Goal: Task Accomplishment & Management: Manage account settings

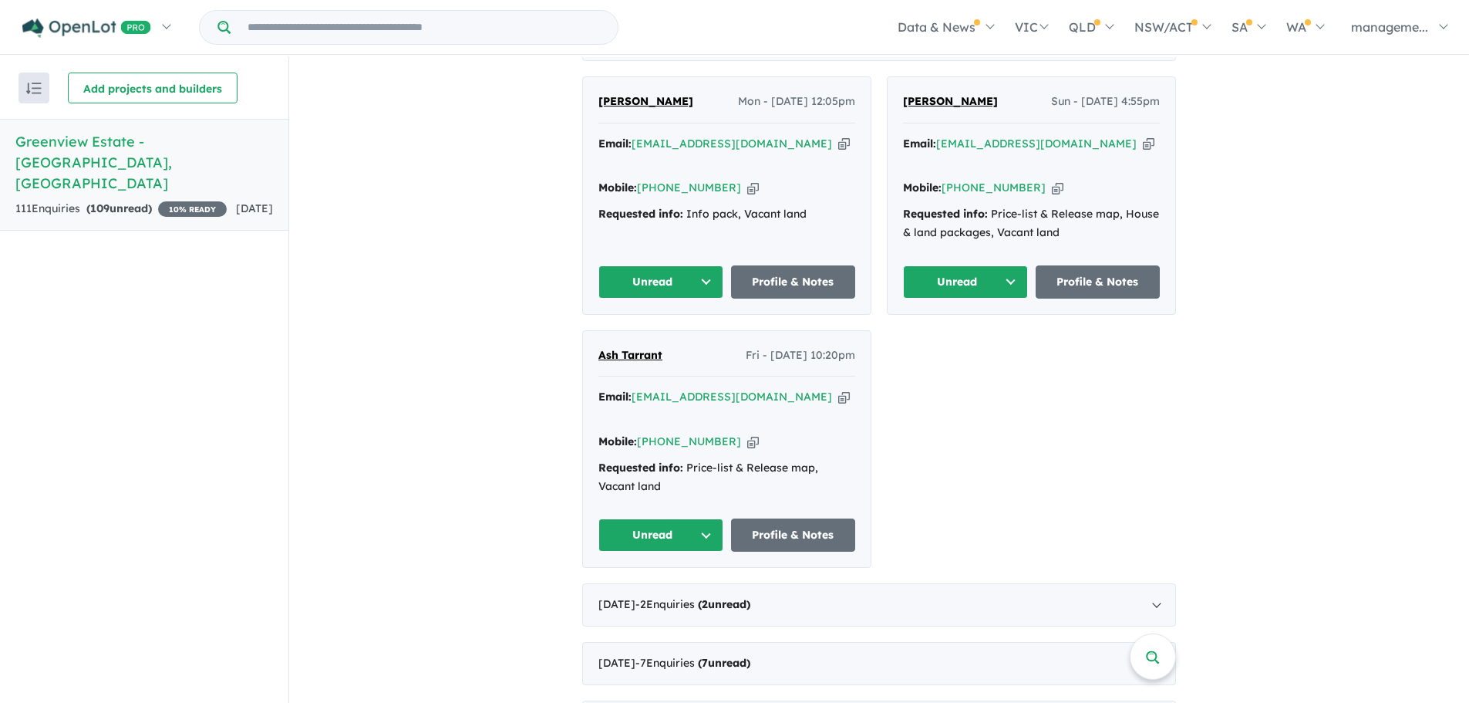
scroll to position [463, 0]
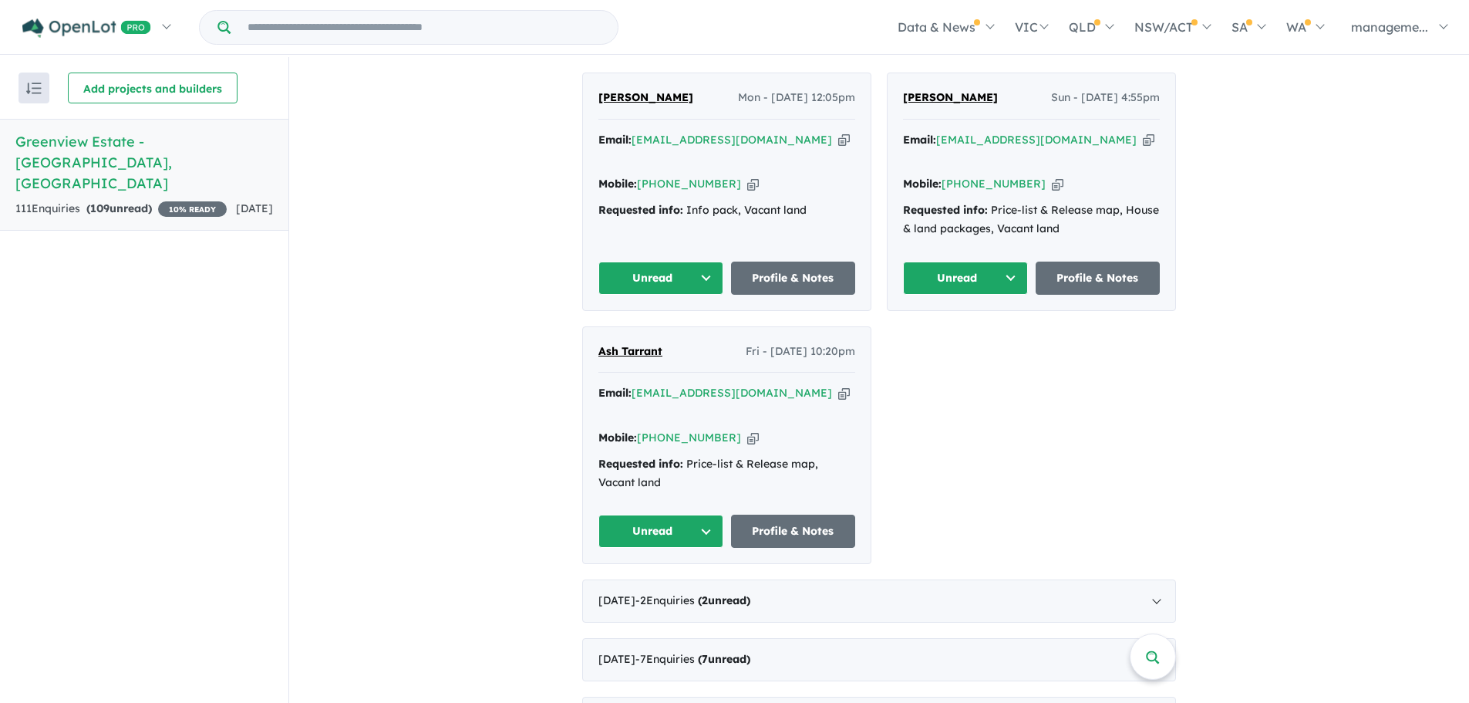
click at [838, 385] on icon "button" at bounding box center [844, 393] width 12 height 16
click at [747, 430] on icon "button" at bounding box center [753, 438] width 12 height 16
click at [682, 515] on button "Unread" at bounding box center [661, 531] width 125 height 33
click at [686, 515] on button "Unread" at bounding box center [661, 531] width 125 height 33
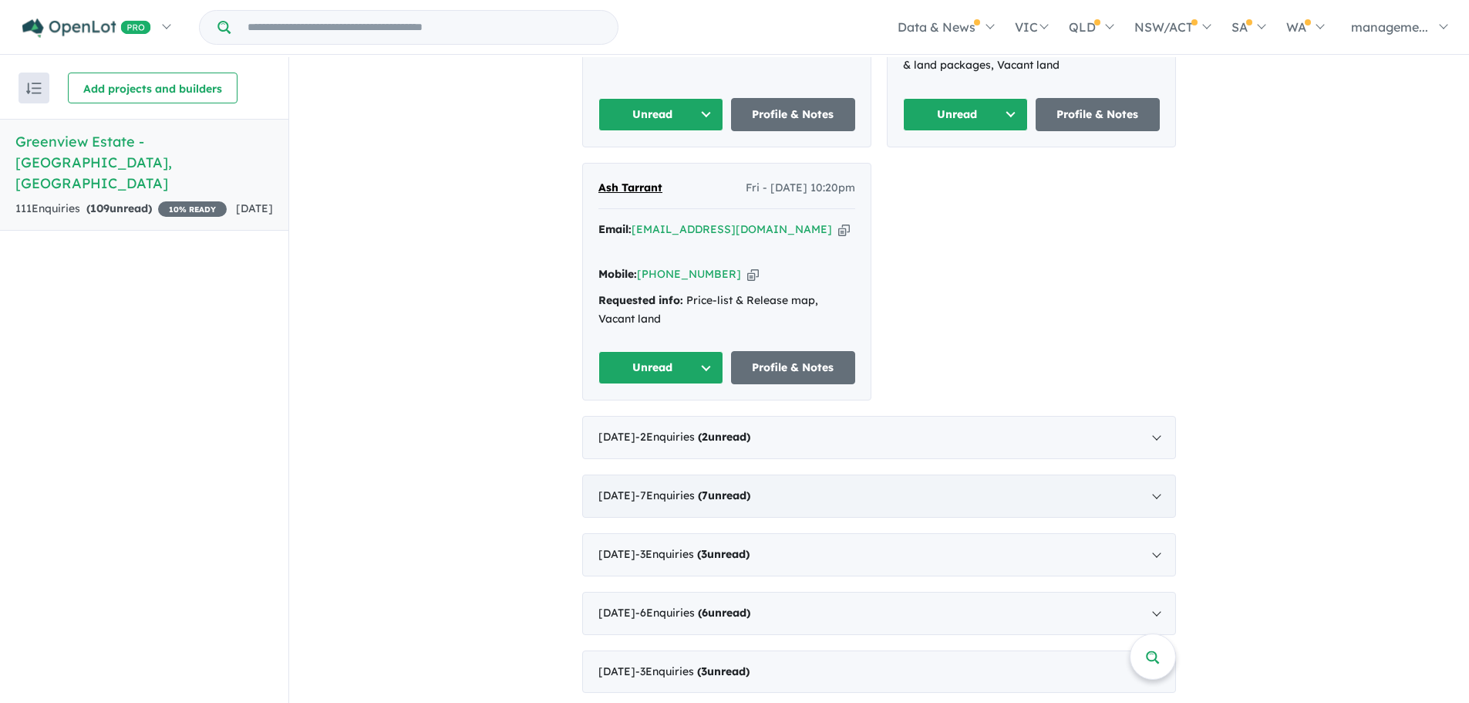
scroll to position [694, 0]
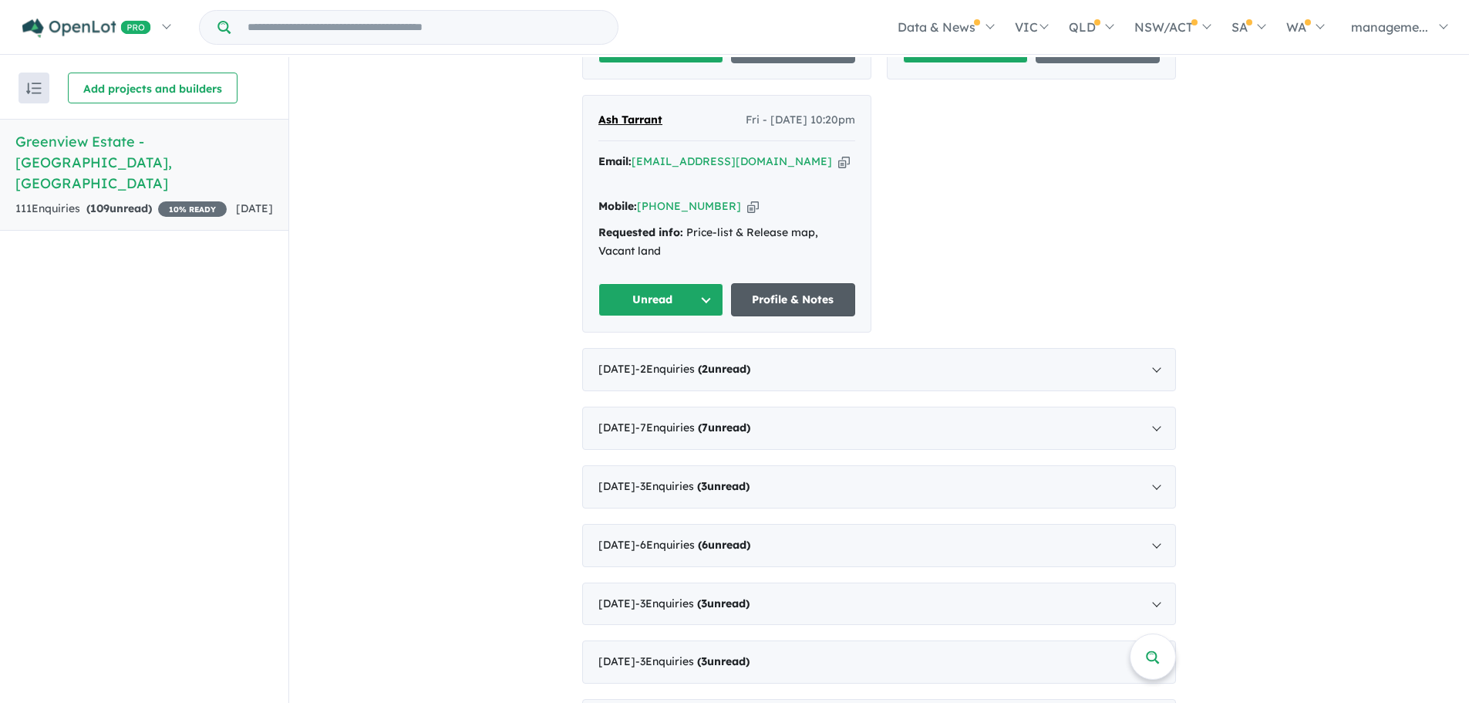
click at [804, 283] on link "Profile & Notes" at bounding box center [793, 299] width 125 height 33
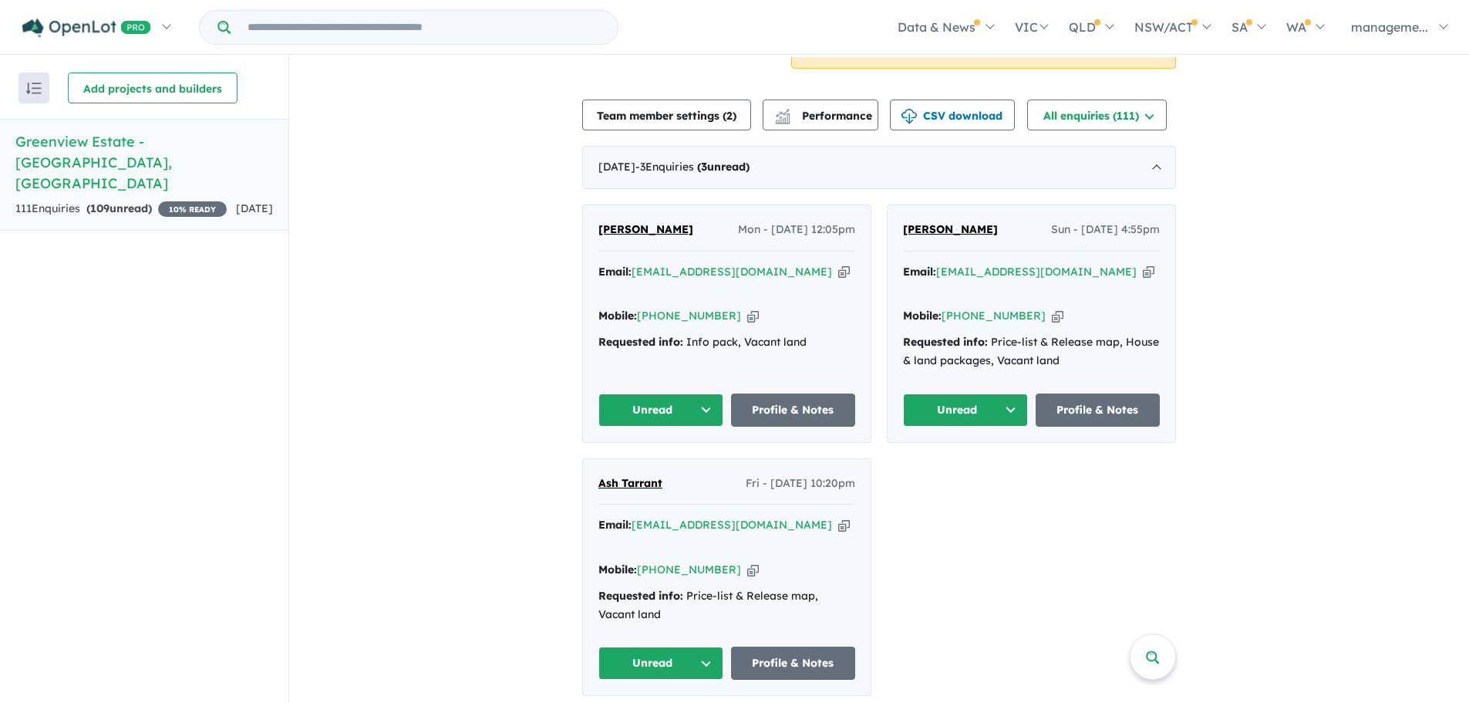
scroll to position [309, 0]
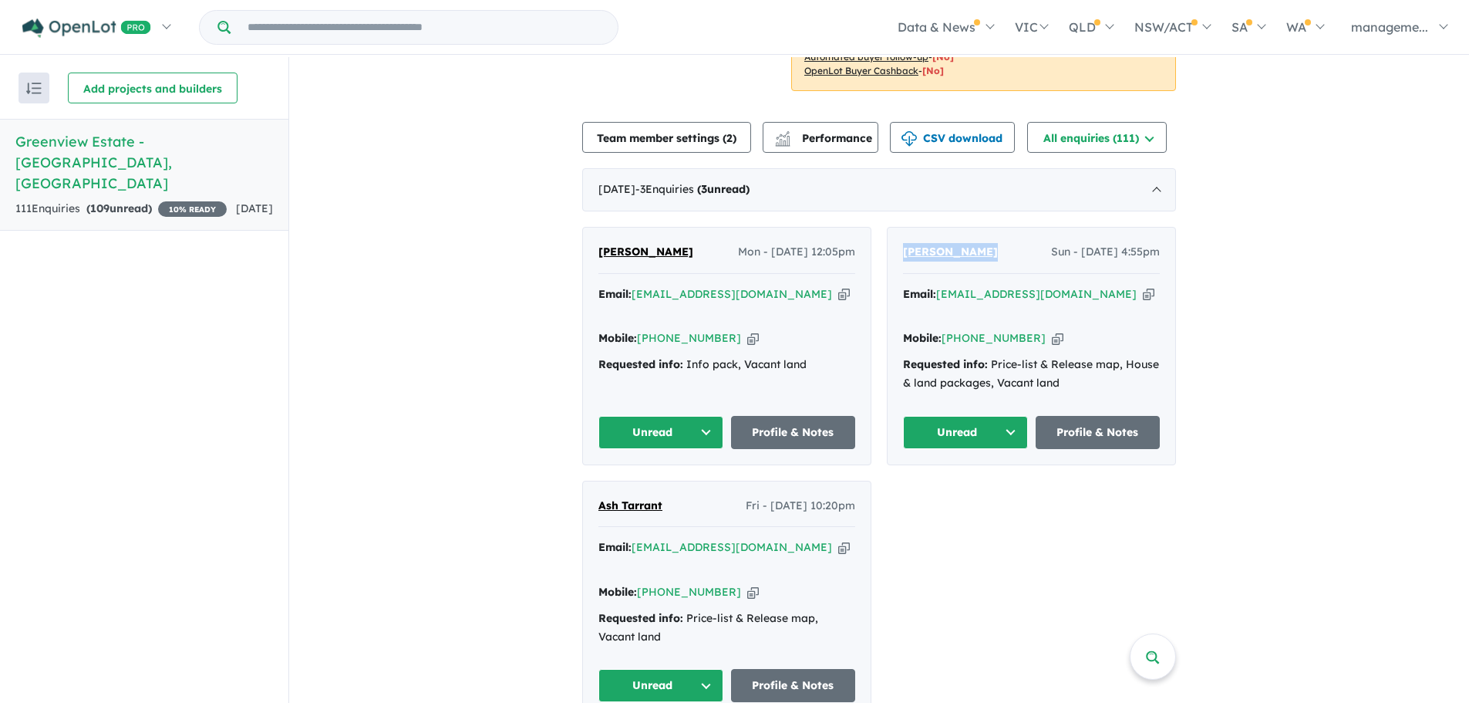
drag, startPoint x: 994, startPoint y: 248, endPoint x: 882, endPoint y: 247, distance: 111.9
click at [882, 247] on div "Kerry Salmon Mon - 06/10/2025, 12:05pm Email: ksalmon@wisdomhomes.com.au Copied…" at bounding box center [879, 473] width 594 height 492
copy span "Roshan Khadka"
click at [1143, 292] on icon "button" at bounding box center [1149, 294] width 12 height 16
copy span "Roshan Khadka"
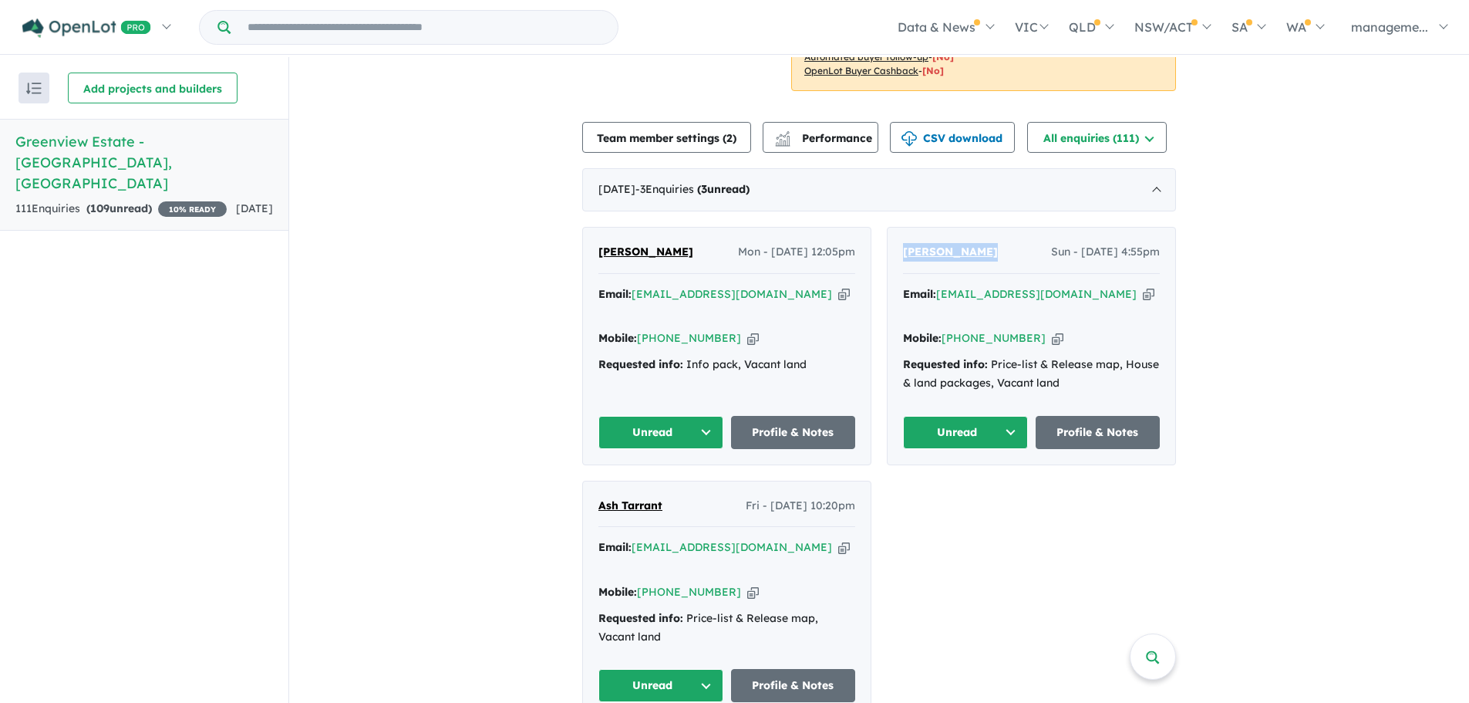
click at [1052, 330] on icon "button" at bounding box center [1058, 338] width 12 height 16
copy span "Roshan Khadka"
drag, startPoint x: 684, startPoint y: 251, endPoint x: 563, endPoint y: 246, distance: 121.2
copy span "Kerry Salmon"
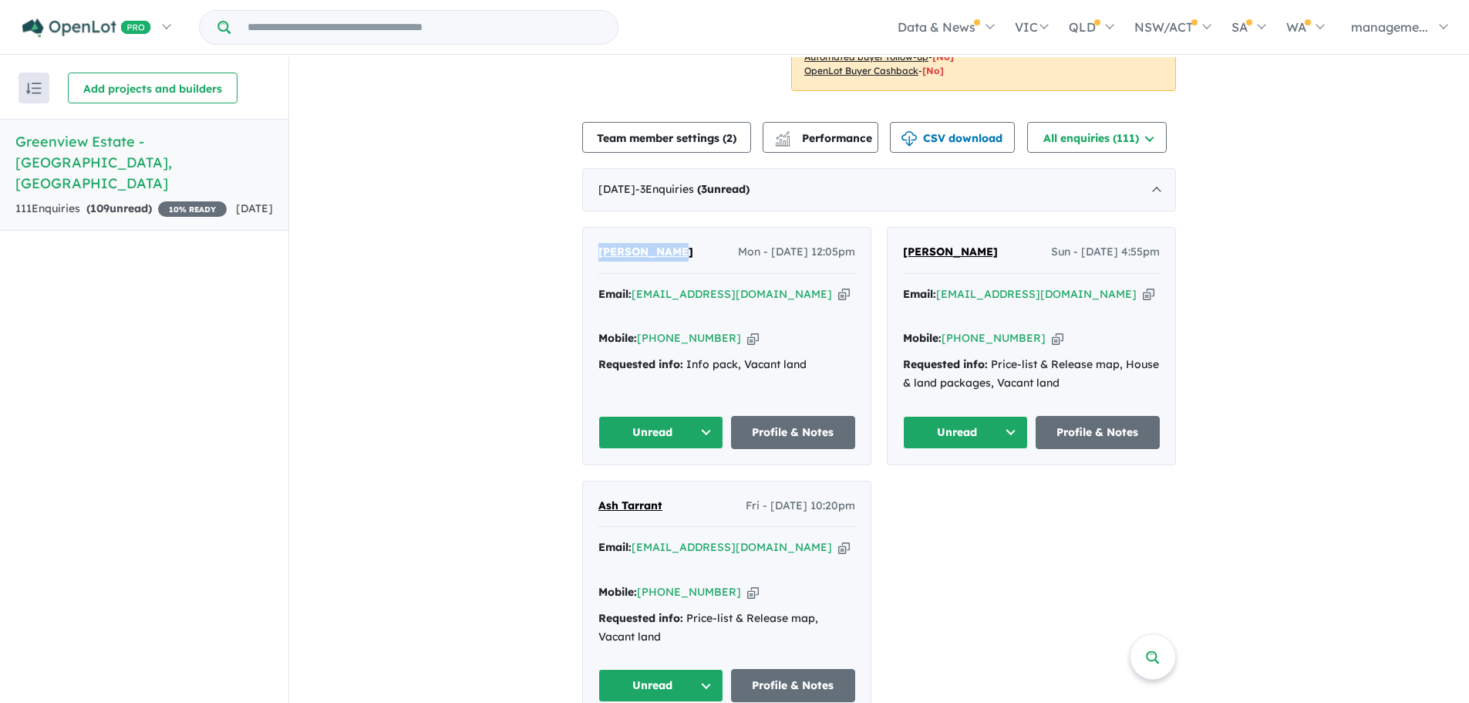
click at [747, 338] on icon "button" at bounding box center [753, 338] width 12 height 16
copy span "Kerry Salmon"
click at [838, 294] on icon "button" at bounding box center [844, 294] width 12 height 16
copy span "Kerry Salmon"
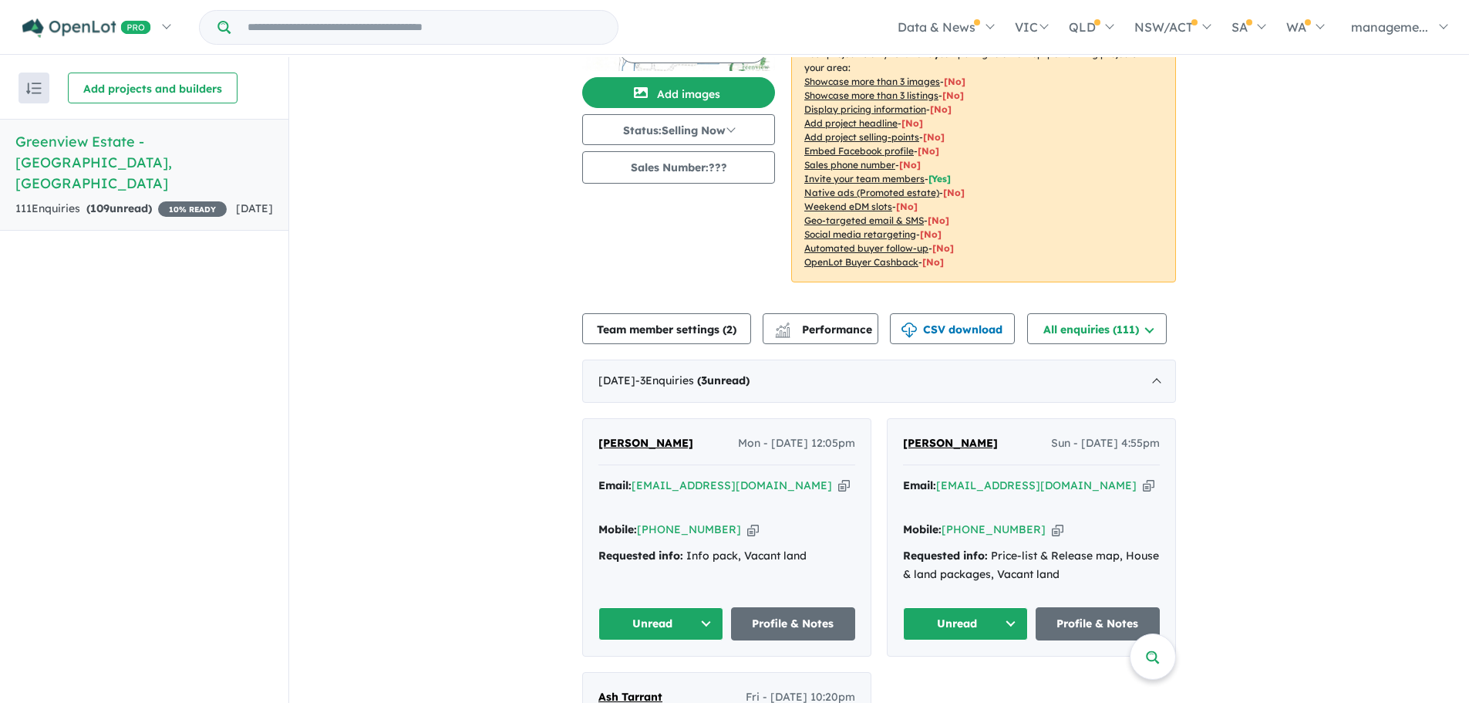
scroll to position [154, 0]
